Goal: Use online tool/utility

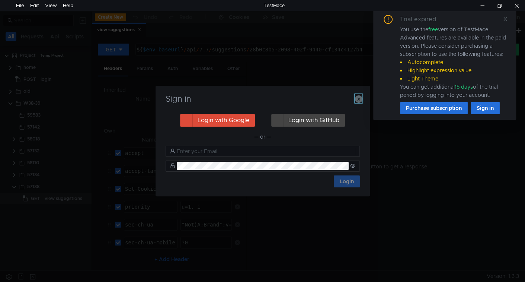
click at [359, 101] on icon "button" at bounding box center [358, 98] width 7 height 7
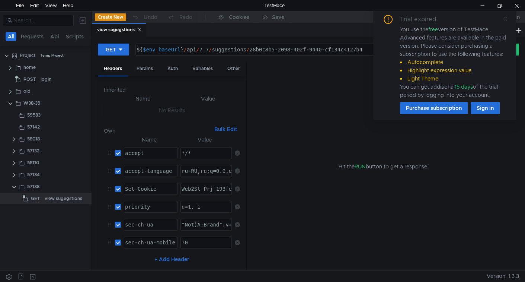
click at [503, 20] on icon at bounding box center [505, 18] width 5 height 5
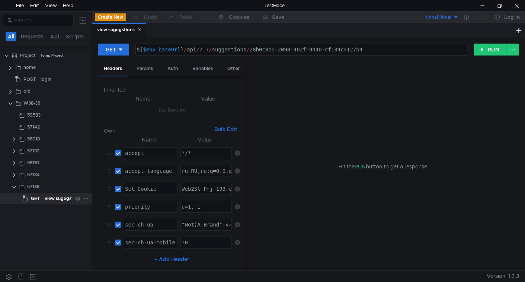
click at [40, 196] on div "GET" at bounding box center [33, 198] width 20 height 11
click at [485, 47] on button "RUN" at bounding box center [490, 50] width 33 height 12
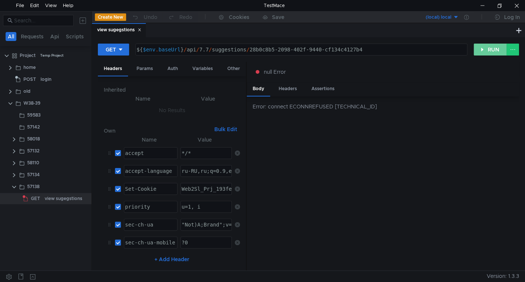
click at [492, 48] on button "RUN" at bounding box center [490, 50] width 33 height 12
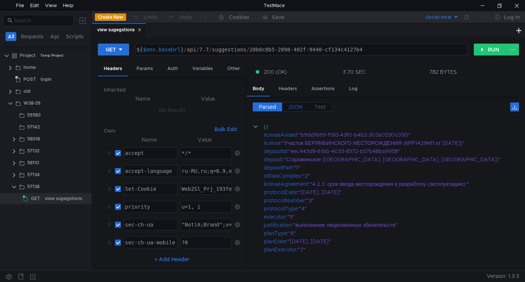
click at [298, 107] on span "JSON" at bounding box center [295, 107] width 15 height 7
